Goal: Information Seeking & Learning: Learn about a topic

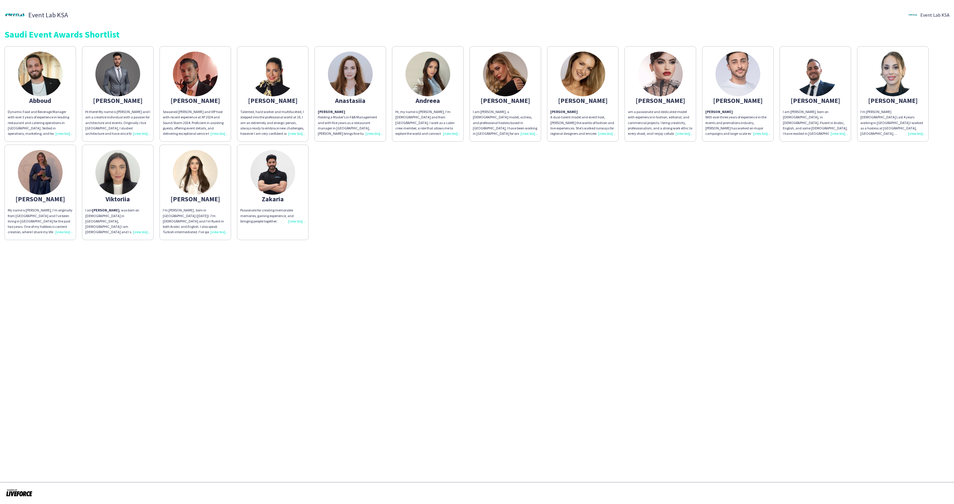
click at [46, 180] on img at bounding box center [40, 172] width 45 height 45
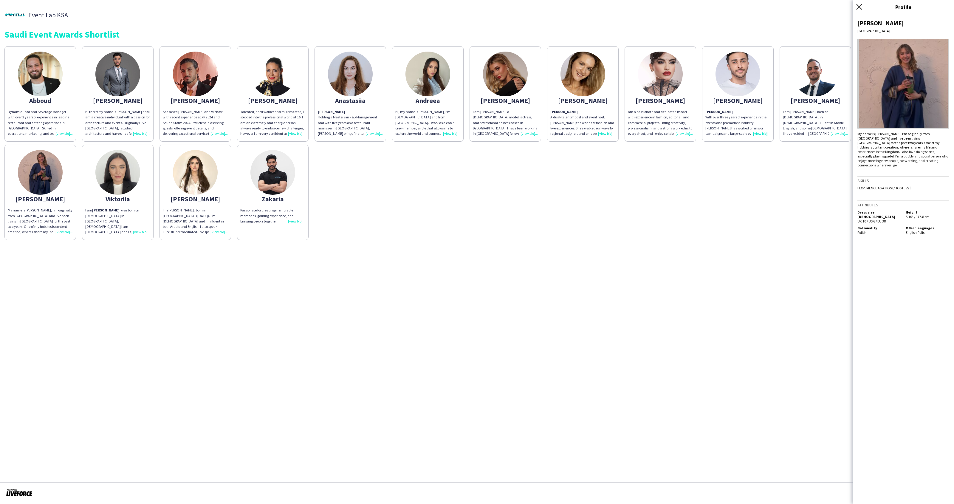
click at [858, 7] on icon "Close pop-in" at bounding box center [859, 7] width 6 height 6
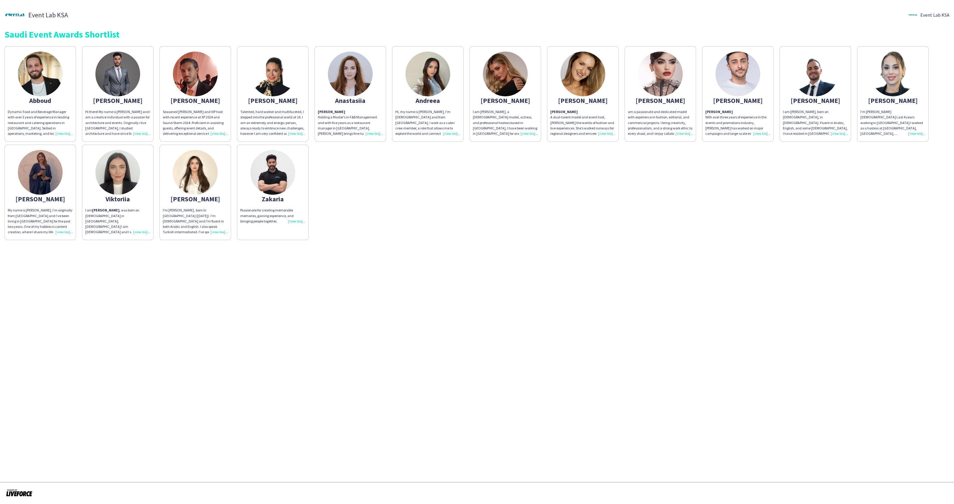
click at [65, 134] on div "Dynamic Food and Beverage Manager with over 3 years of experience in leading re…" at bounding box center [40, 122] width 65 height 27
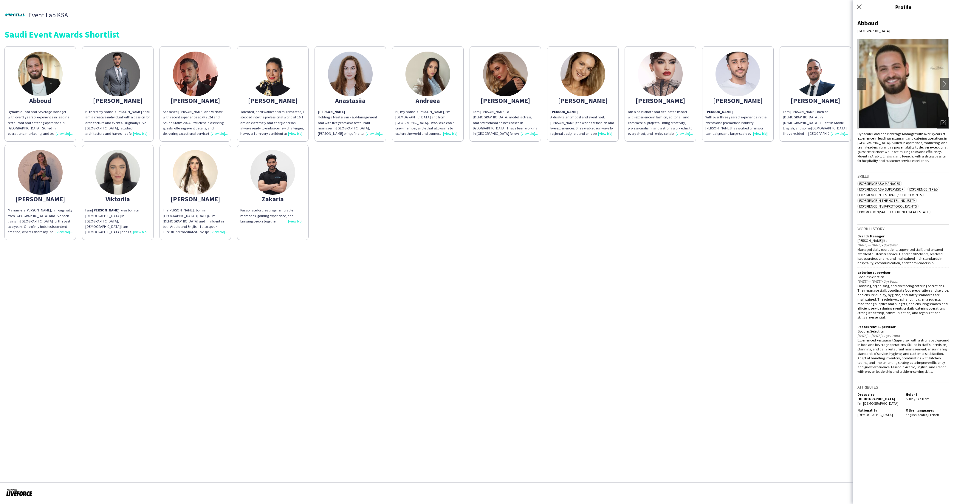
click at [944, 122] on icon "Open photos pop-in" at bounding box center [943, 122] width 5 height 5
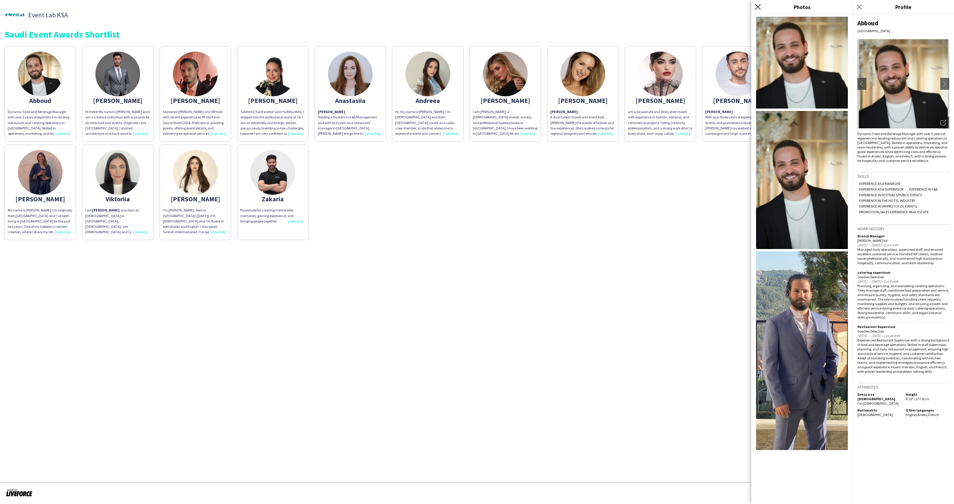
click at [758, 5] on icon "Close pop-in" at bounding box center [758, 7] width 6 height 6
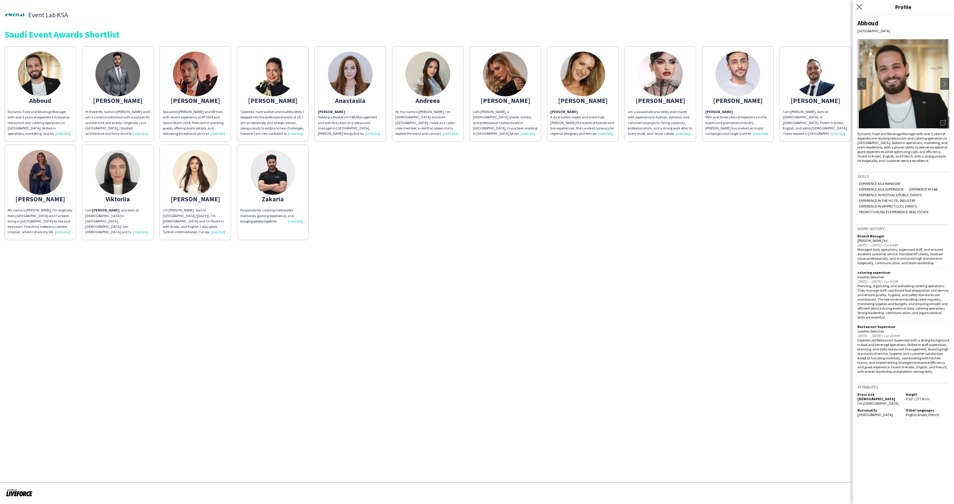
click at [859, 10] on app-icon "Close pop-in" at bounding box center [859, 7] width 9 height 9
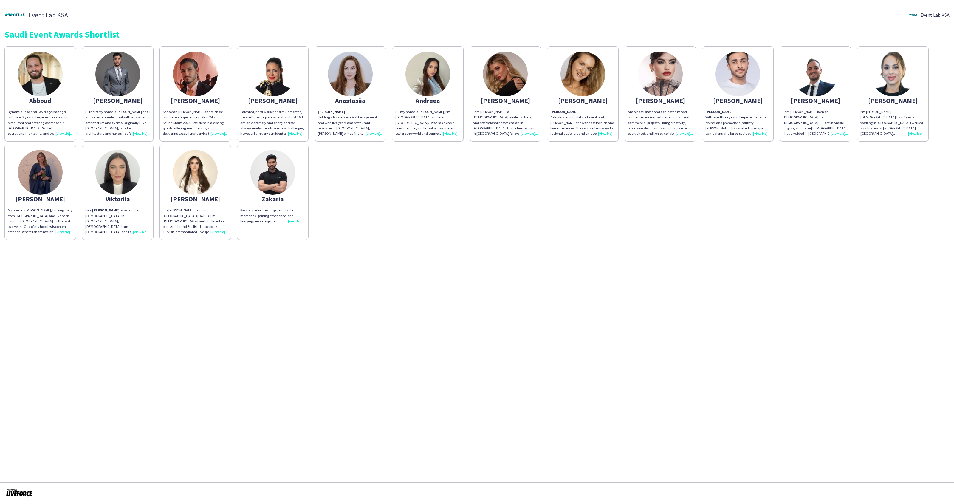
click at [202, 82] on img at bounding box center [195, 74] width 45 height 45
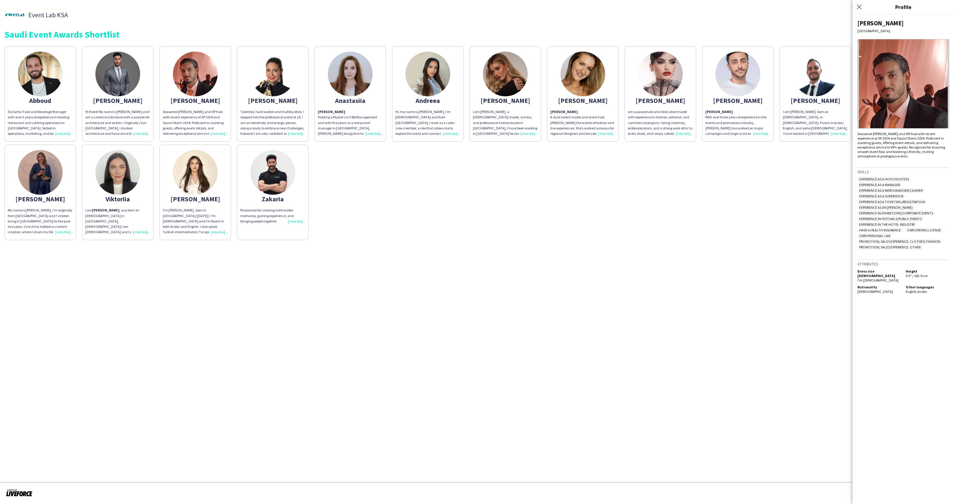
click at [928, 108] on img at bounding box center [904, 83] width 92 height 89
click at [923, 111] on img at bounding box center [904, 83] width 92 height 89
click at [859, 10] on app-icon "Close pop-in" at bounding box center [859, 7] width 9 height 9
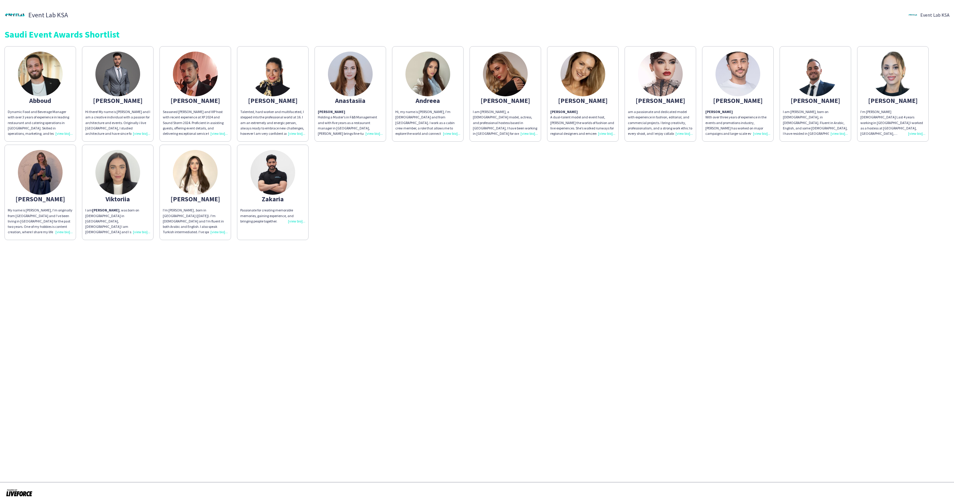
click at [817, 83] on img at bounding box center [815, 74] width 45 height 45
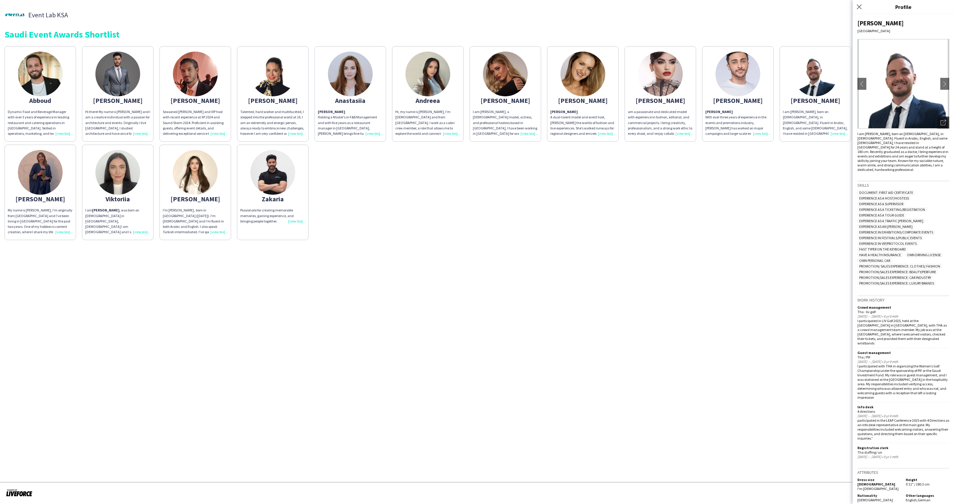
click at [946, 123] on div "Open photos pop-in" at bounding box center [943, 123] width 12 height 12
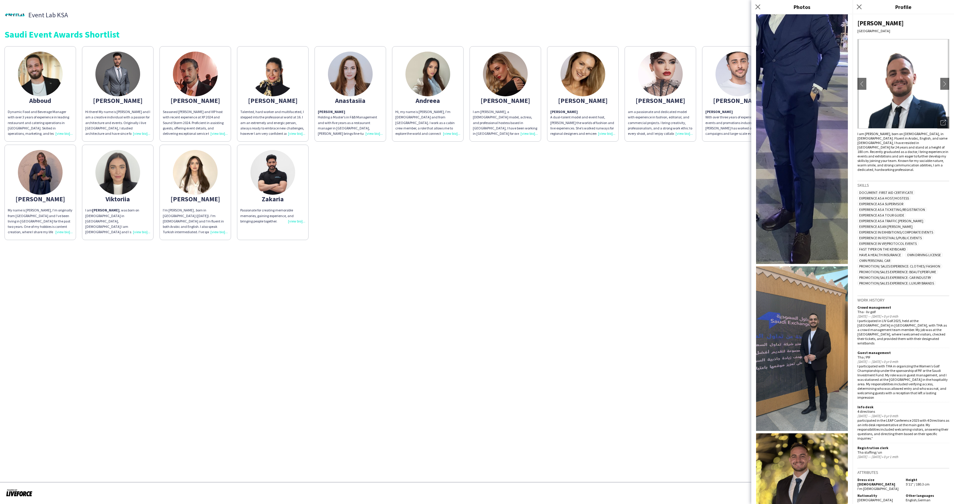
scroll to position [227, 0]
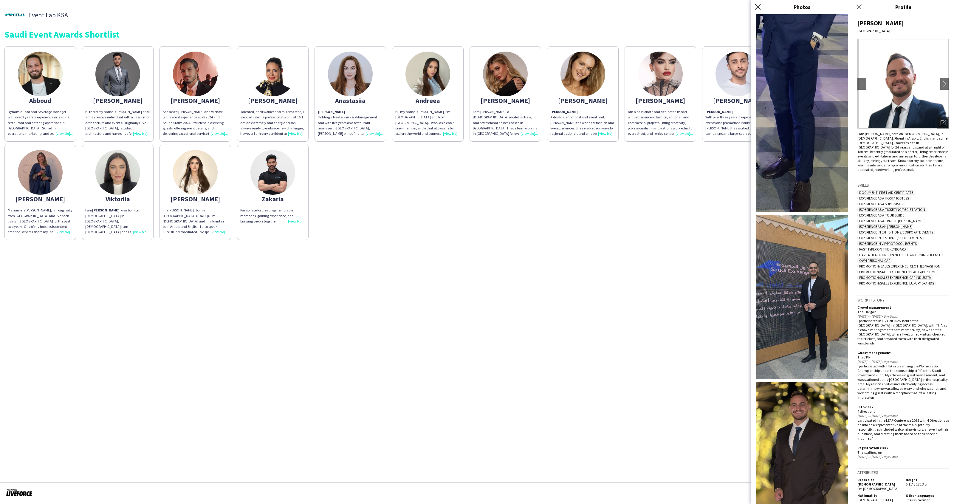
click at [756, 6] on icon "Close pop-in" at bounding box center [758, 7] width 6 height 6
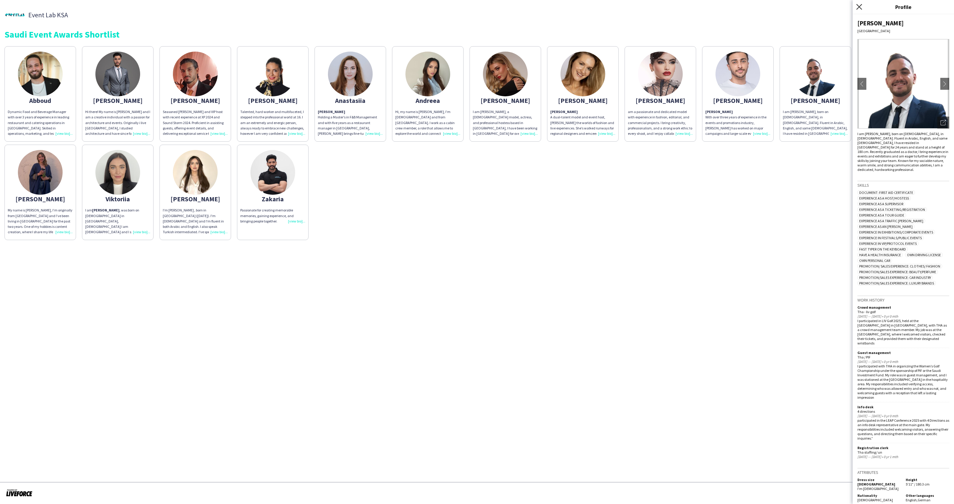
click at [859, 9] on icon "Close pop-in" at bounding box center [859, 7] width 6 height 6
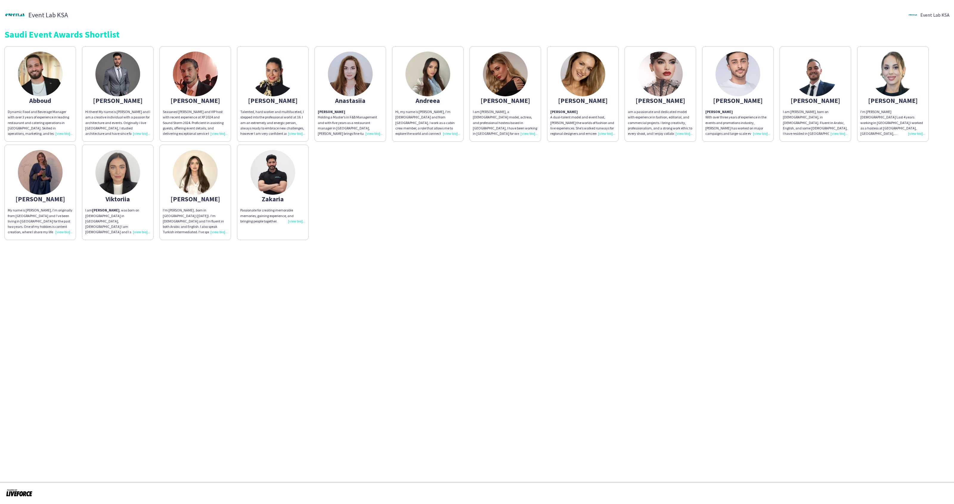
click at [209, 76] on img at bounding box center [195, 74] width 45 height 45
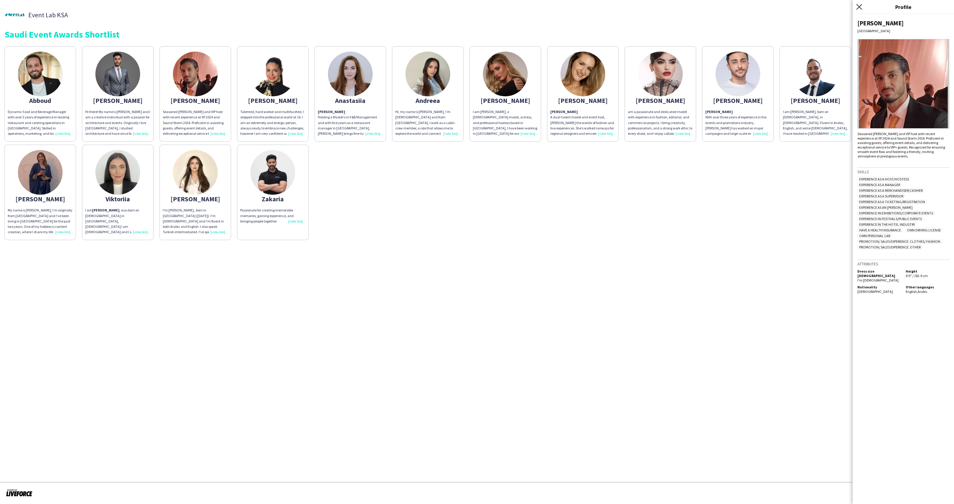
click at [858, 4] on icon "Close pop-in" at bounding box center [859, 7] width 6 height 6
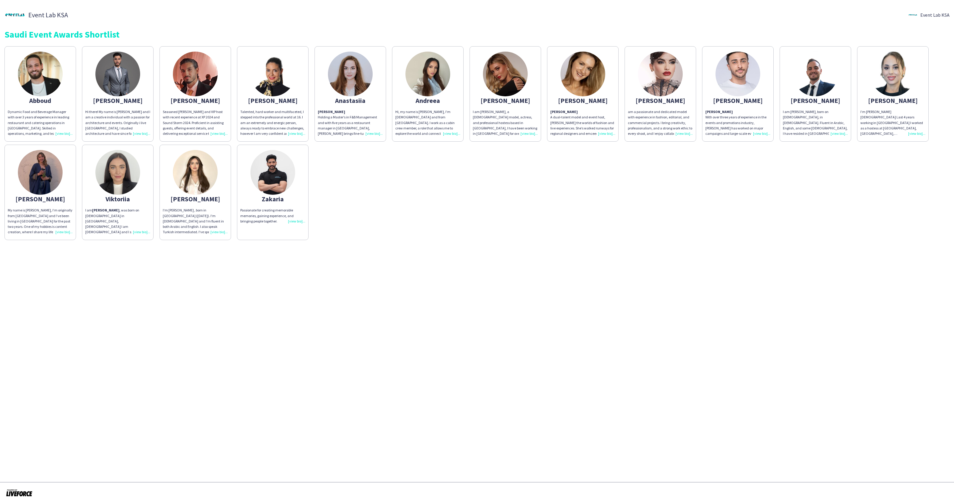
click at [799, 73] on img at bounding box center [815, 74] width 45 height 45
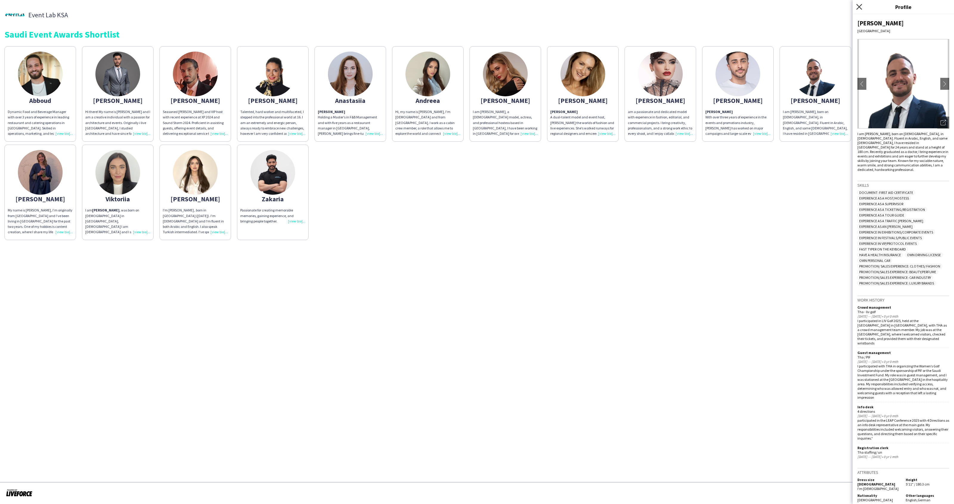
click at [857, 7] on icon "Close pop-in" at bounding box center [859, 7] width 6 height 6
